Goal: Navigation & Orientation: Find specific page/section

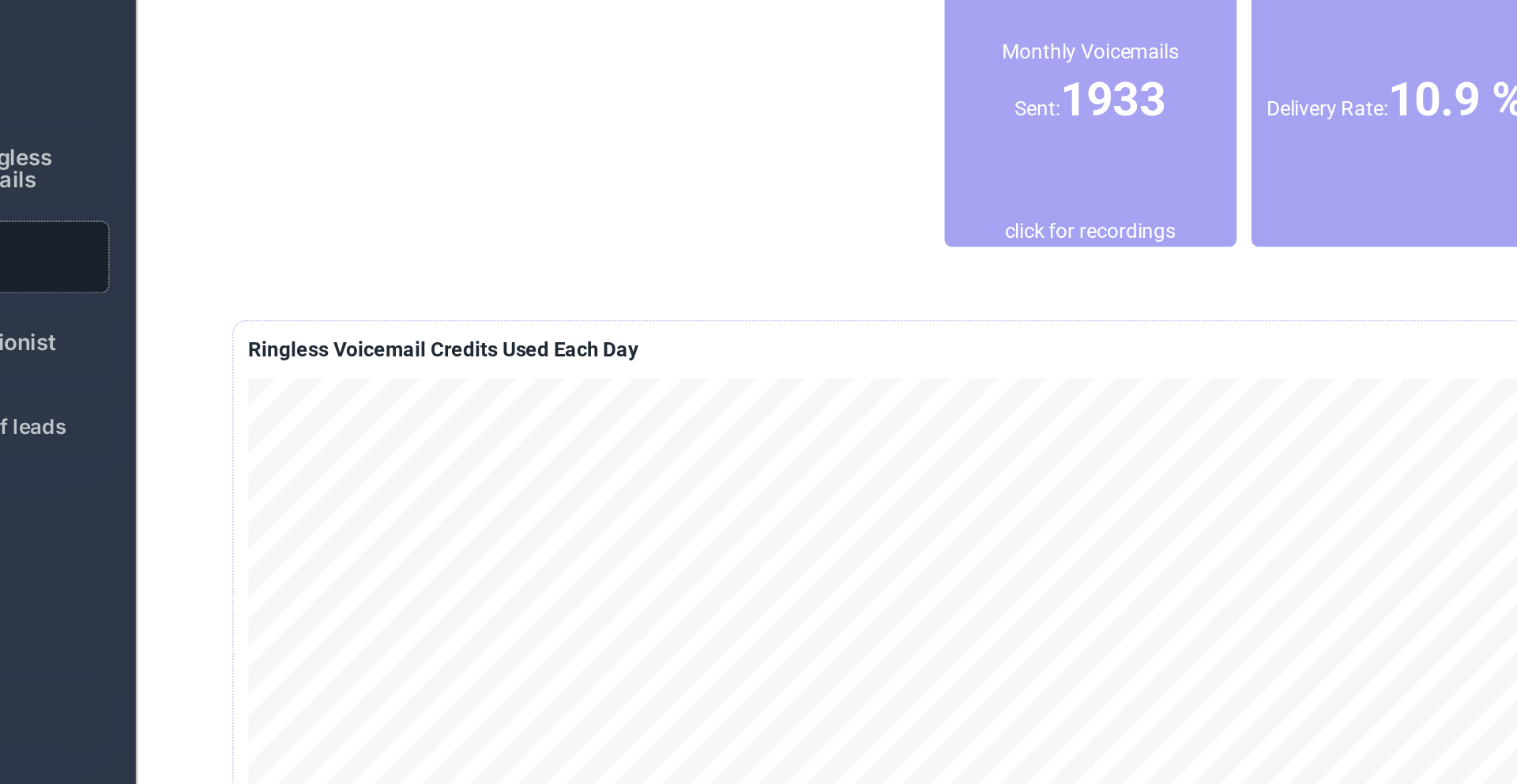
scroll to position [119, 0]
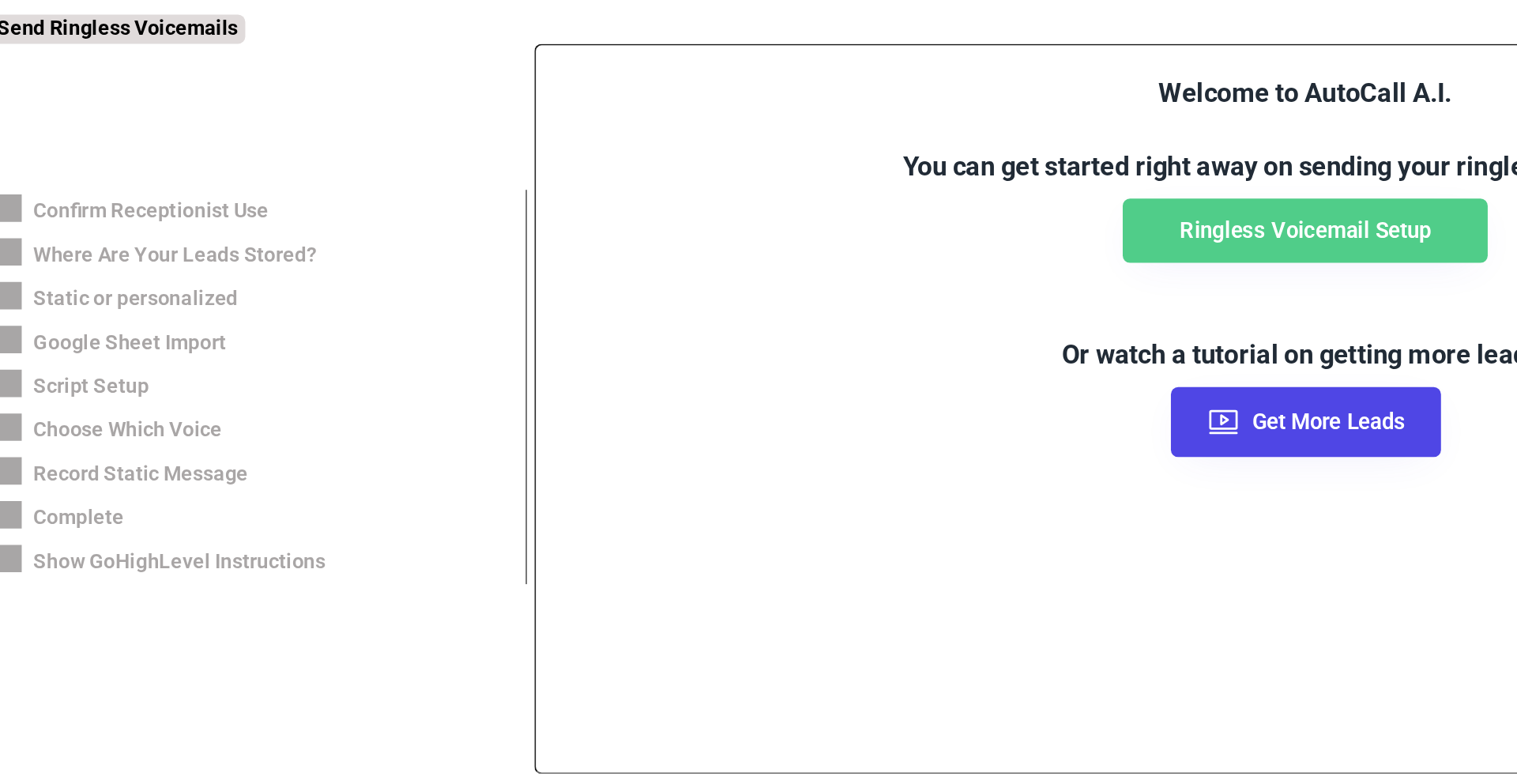
scroll to position [263, 0]
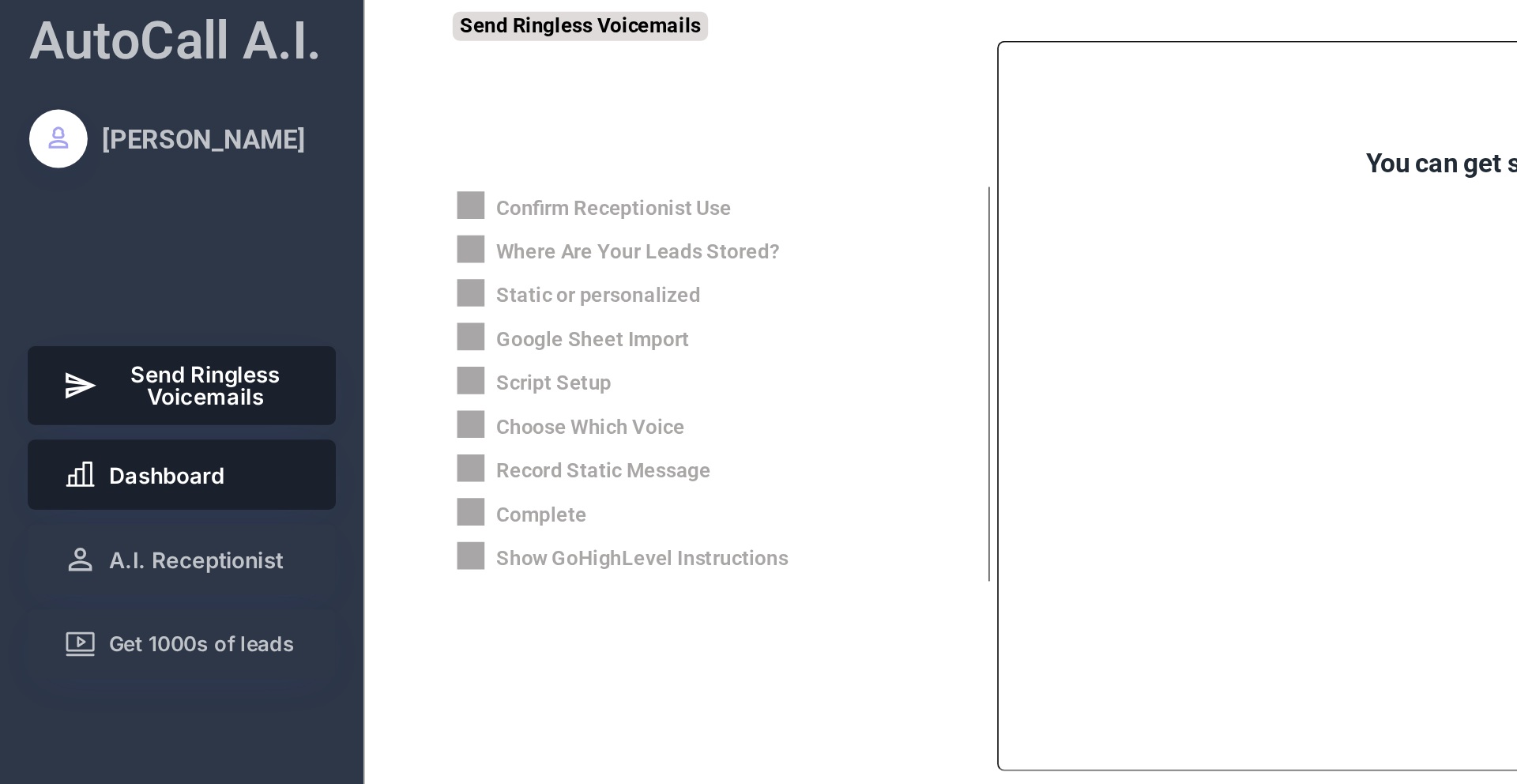
click at [95, 261] on span "Dashboard" at bounding box center [90, 258] width 63 height 12
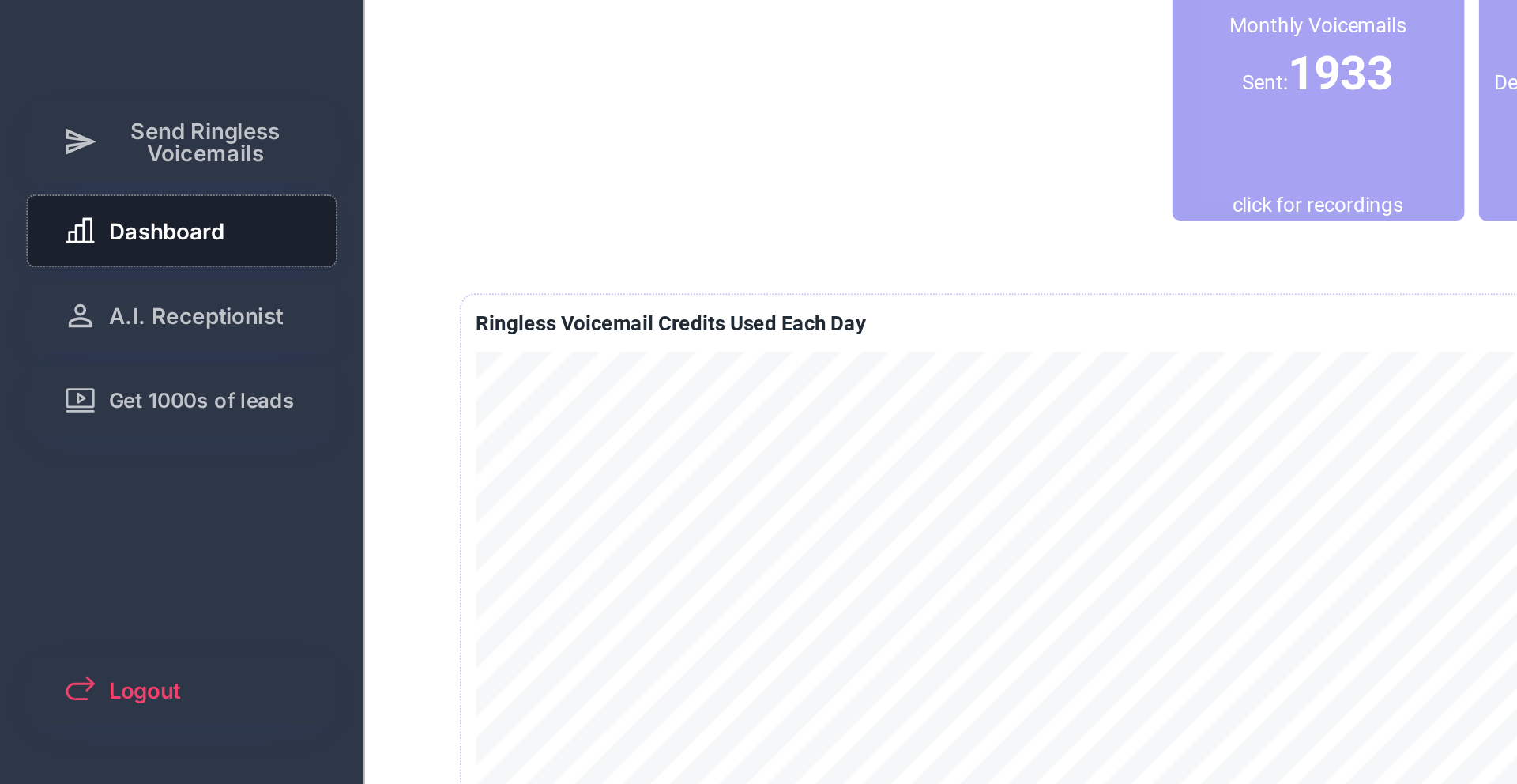
scroll to position [68, 0]
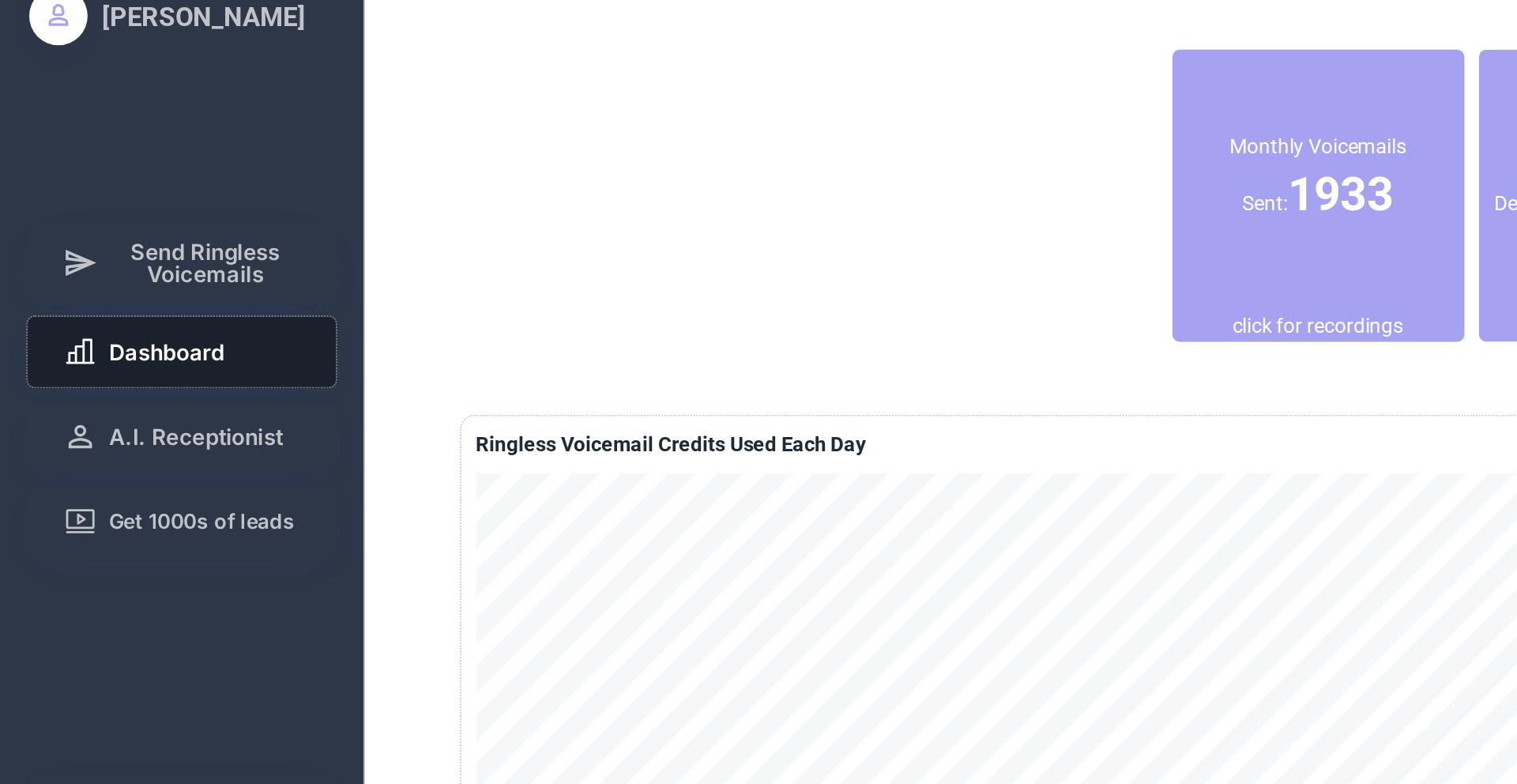
click at [103, 187] on span "Dashboard" at bounding box center [90, 191] width 63 height 12
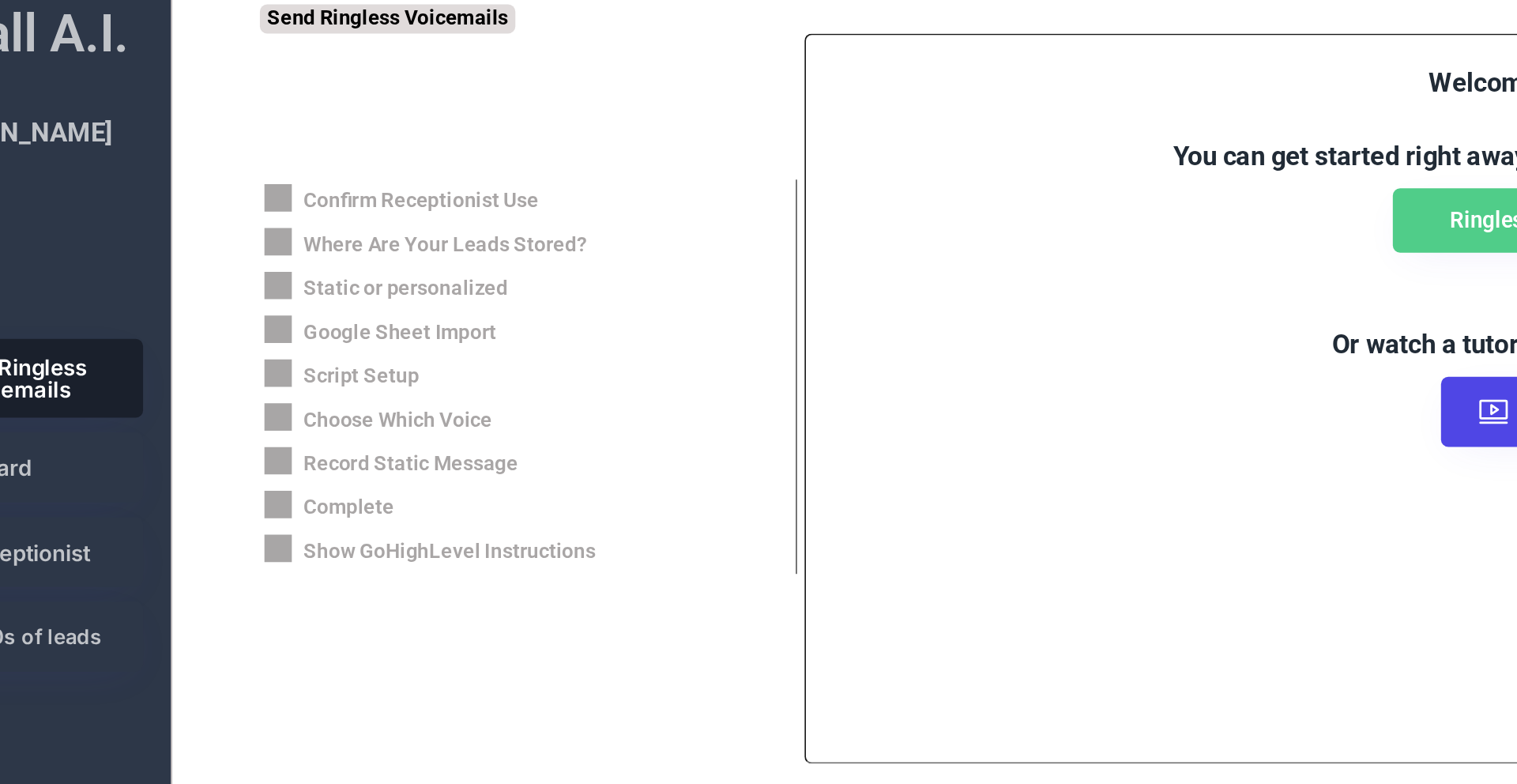
scroll to position [263, 0]
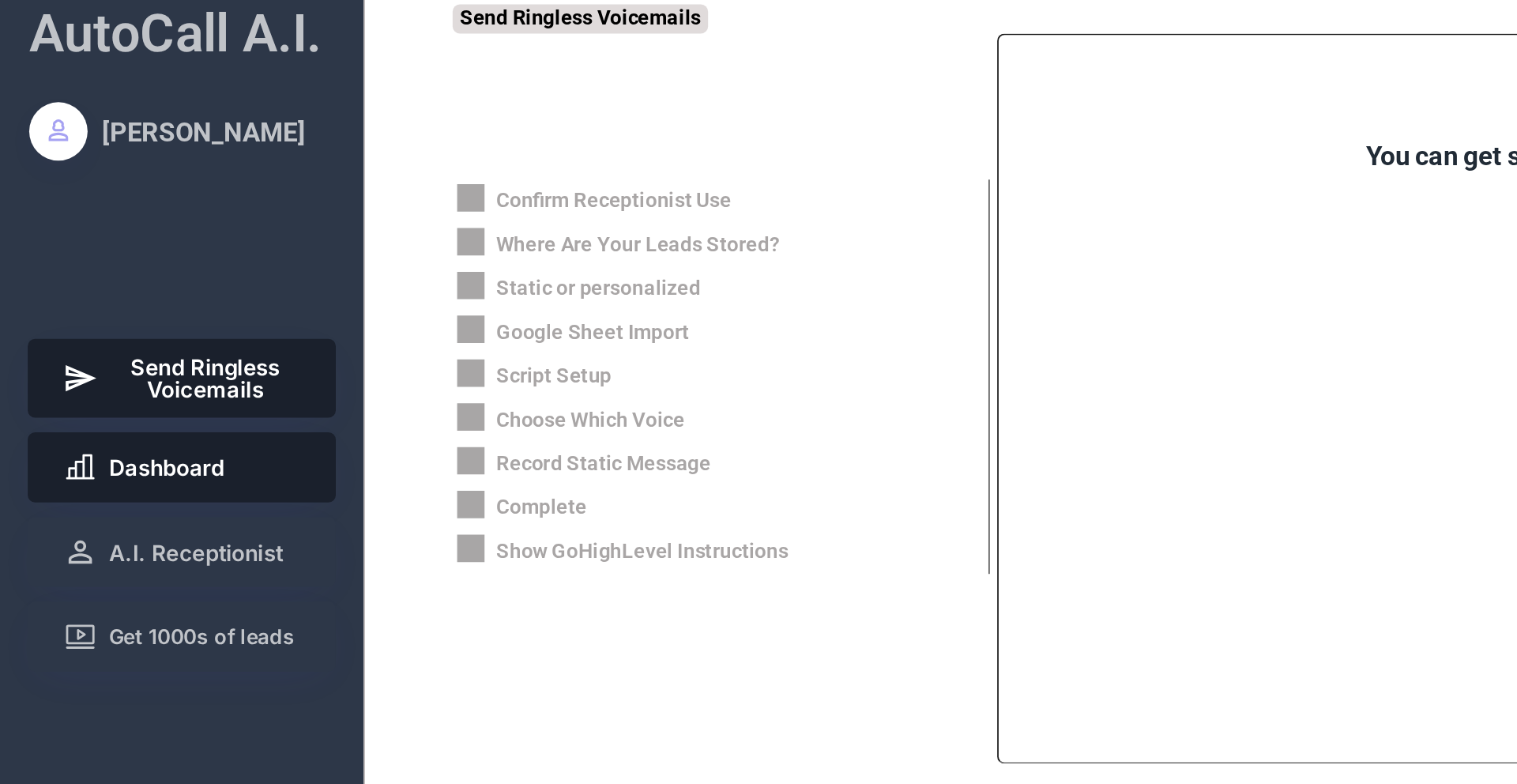
click at [118, 250] on button "Dashboard" at bounding box center [98, 258] width 168 height 38
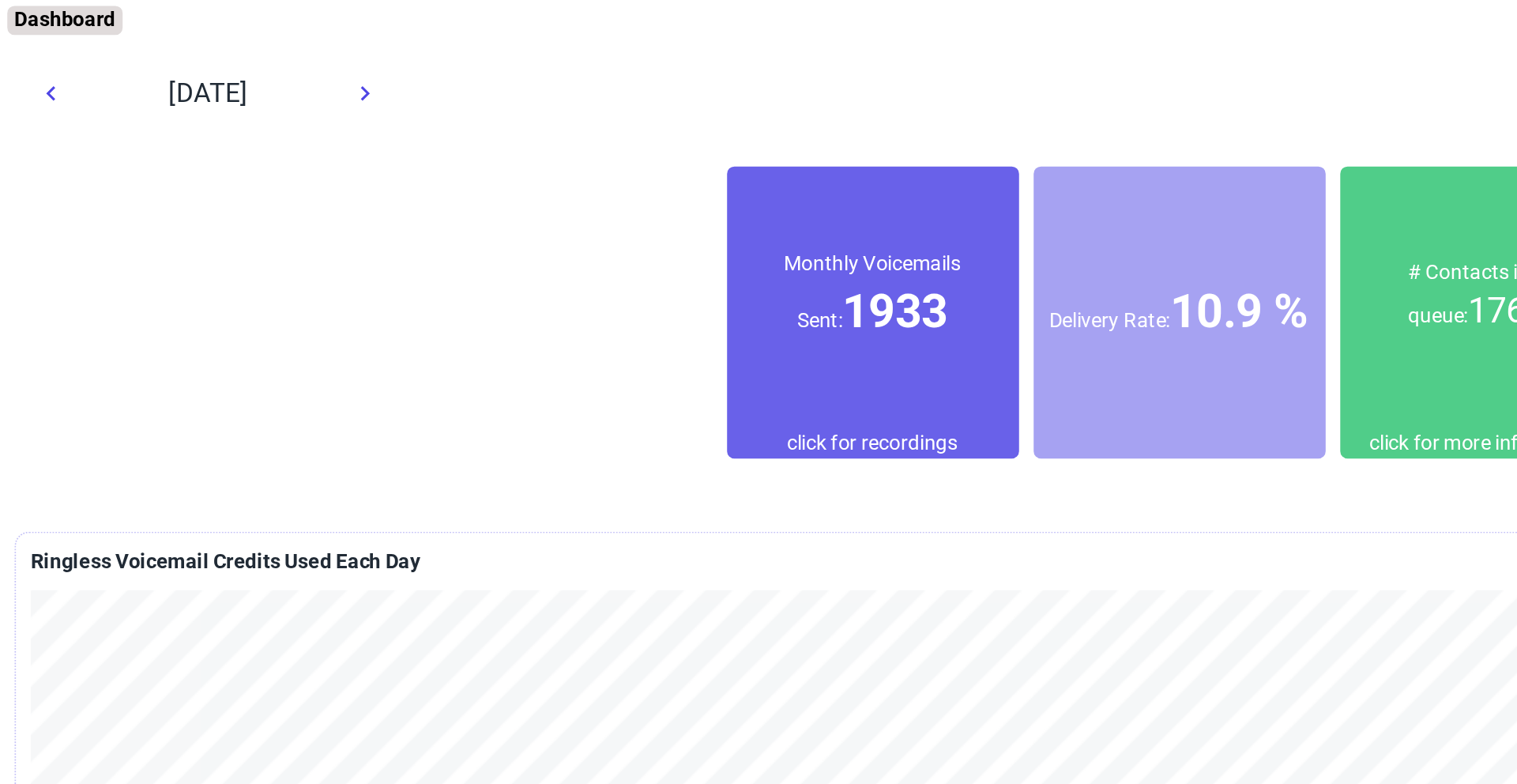
scroll to position [0, 0]
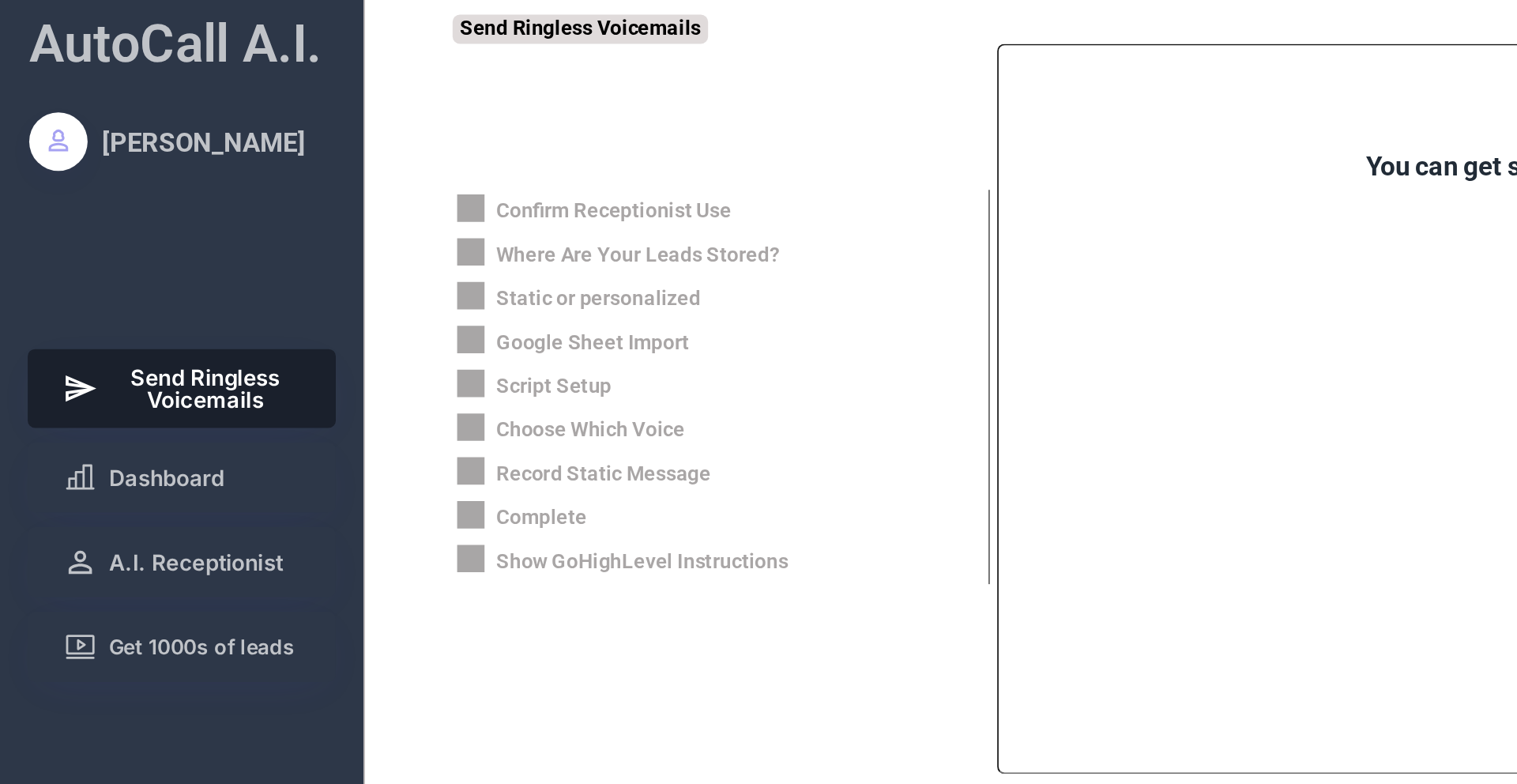
scroll to position [263, 0]
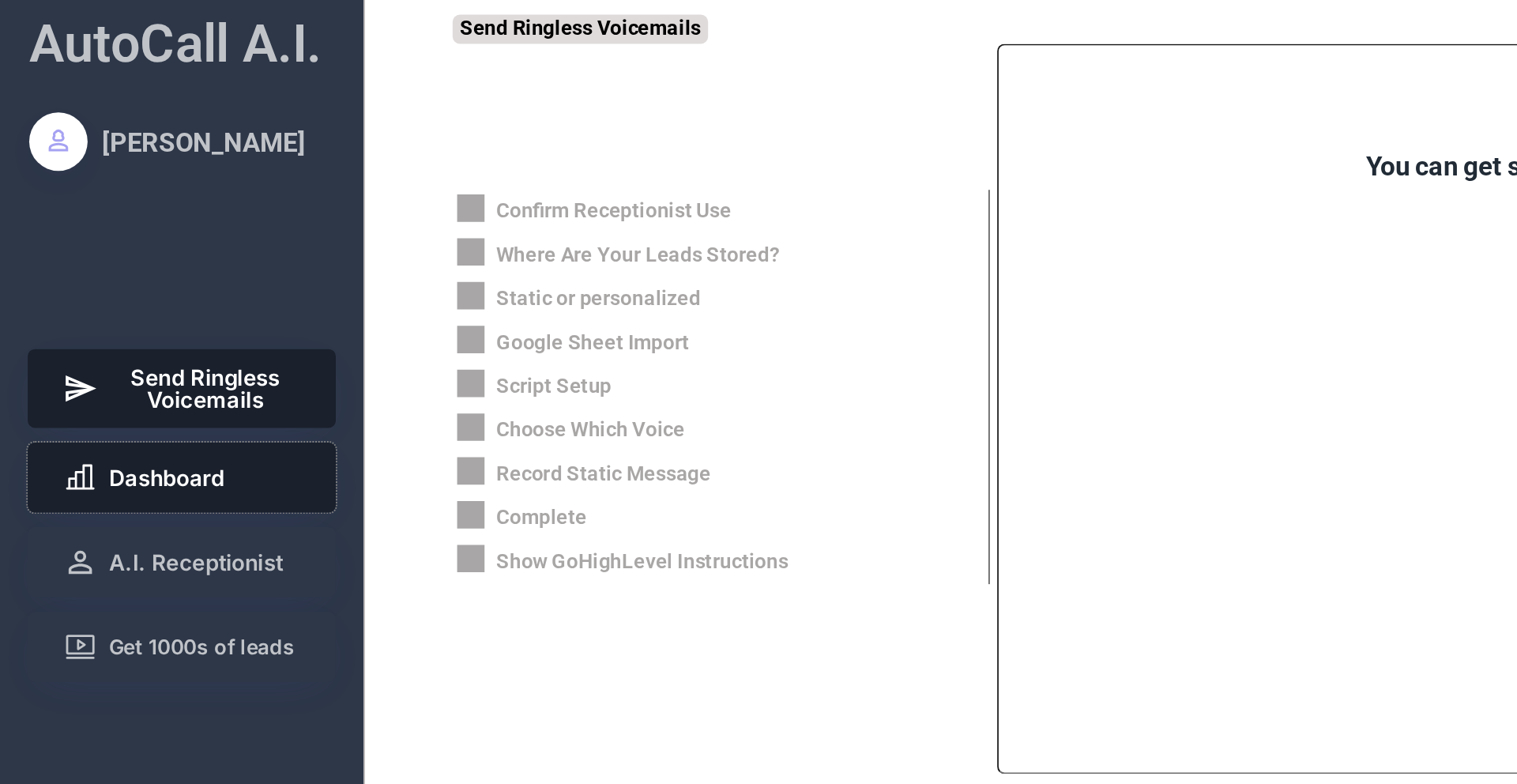
click at [86, 256] on span "Dashboard" at bounding box center [90, 258] width 63 height 12
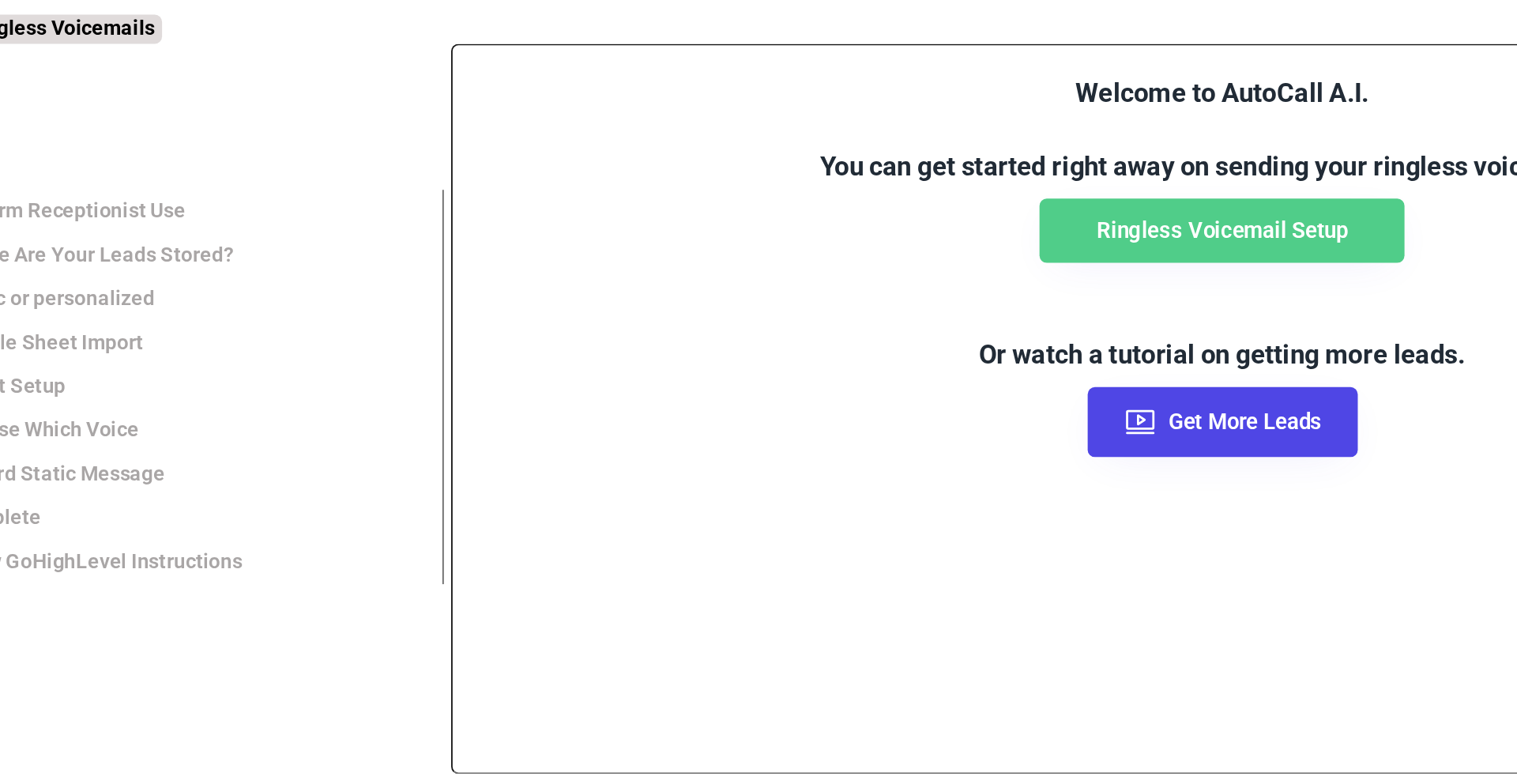
scroll to position [263, 0]
